Goal: Task Accomplishment & Management: Use online tool/utility

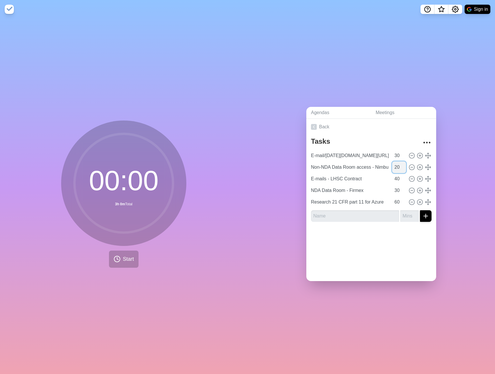
click at [398, 167] on input "20" at bounding box center [399, 167] width 14 height 12
type input "30"
click at [398, 178] on input "40" at bounding box center [399, 179] width 14 height 12
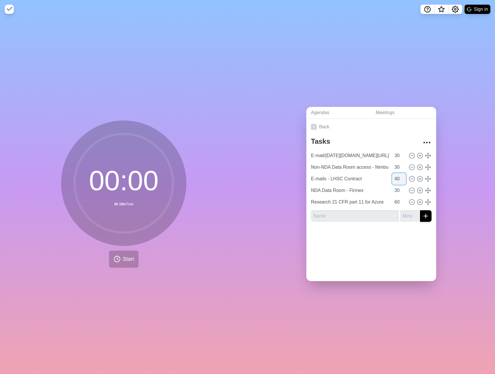
click at [398, 178] on input "40" at bounding box center [399, 179] width 14 height 12
type input "45"
click at [399, 156] on input "30" at bounding box center [399, 156] width 14 height 12
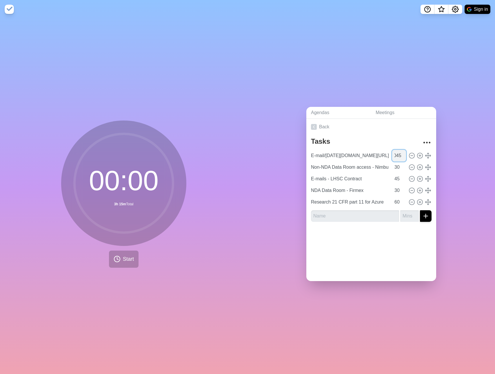
click at [399, 156] on input "3045" at bounding box center [399, 156] width 14 height 12
type input "45"
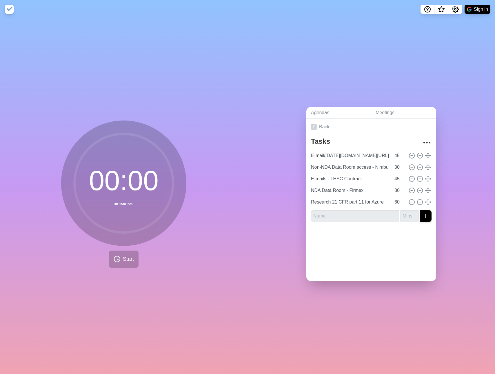
click at [396, 246] on div at bounding box center [372, 237] width 130 height 23
click at [401, 113] on link "Meetings" at bounding box center [403, 113] width 65 height 12
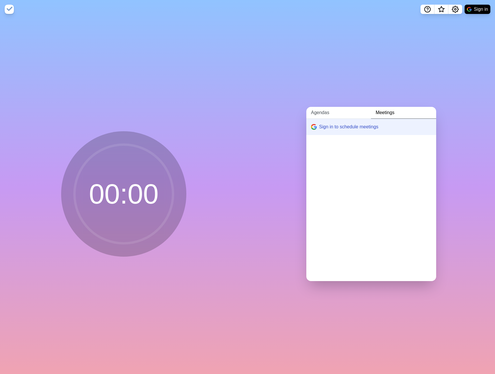
click at [345, 112] on link "Agendas" at bounding box center [339, 113] width 65 height 12
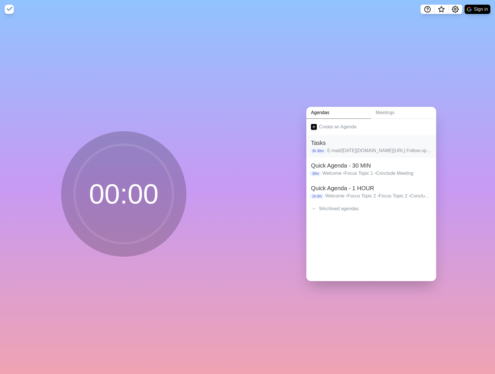
click at [361, 150] on p "E-mail/[DATE][DOMAIN_NAME][URL] Follow-ups • Non-NDA Data Room access - Nimbus …" at bounding box center [379, 150] width 104 height 7
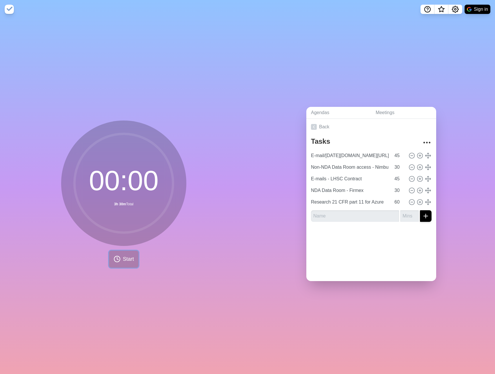
click at [125, 258] on span "Start" at bounding box center [128, 259] width 11 height 8
